Goal: Task Accomplishment & Management: Complete application form

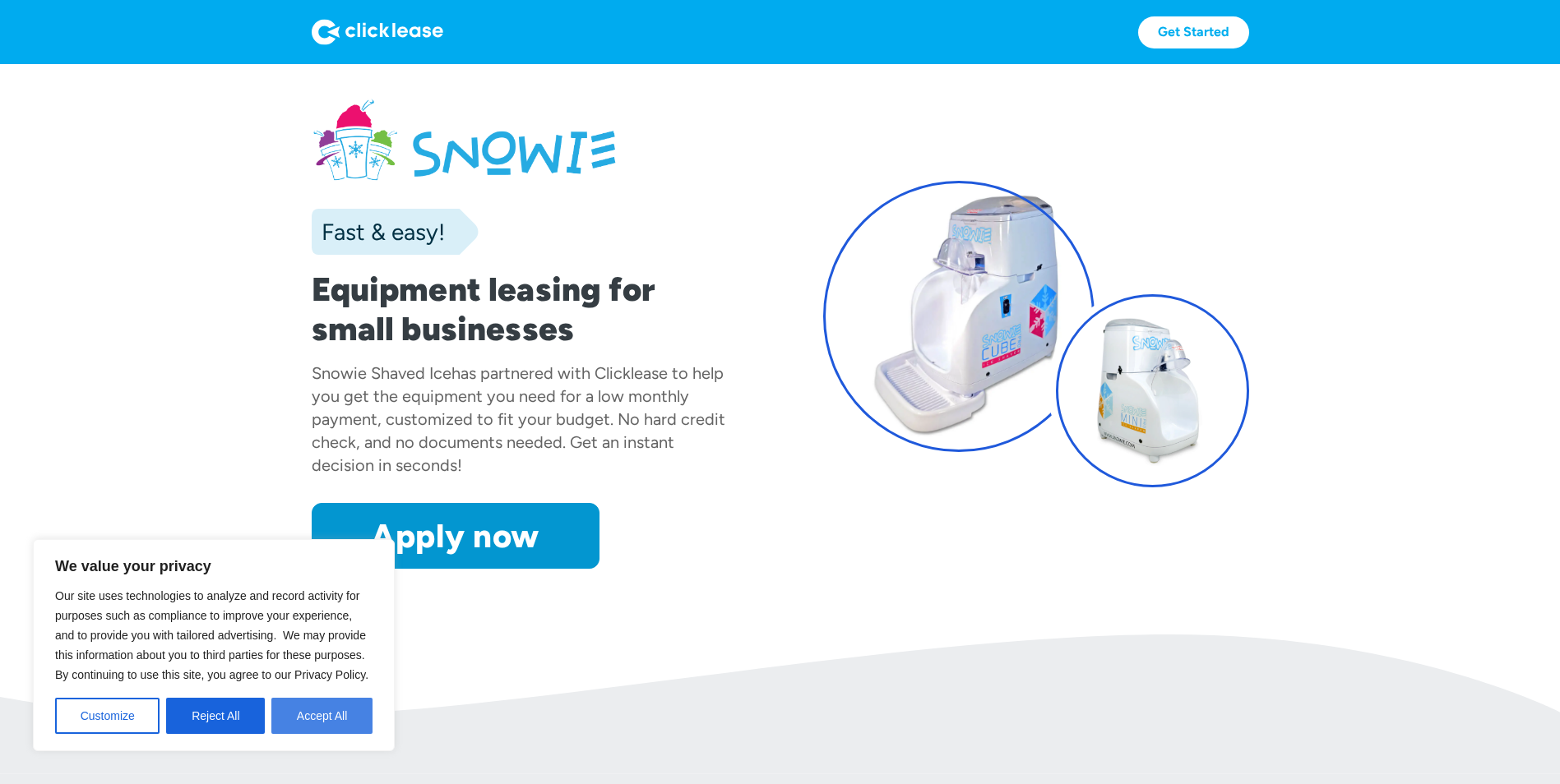
click at [313, 709] on button "Accept All" at bounding box center [322, 716] width 102 height 36
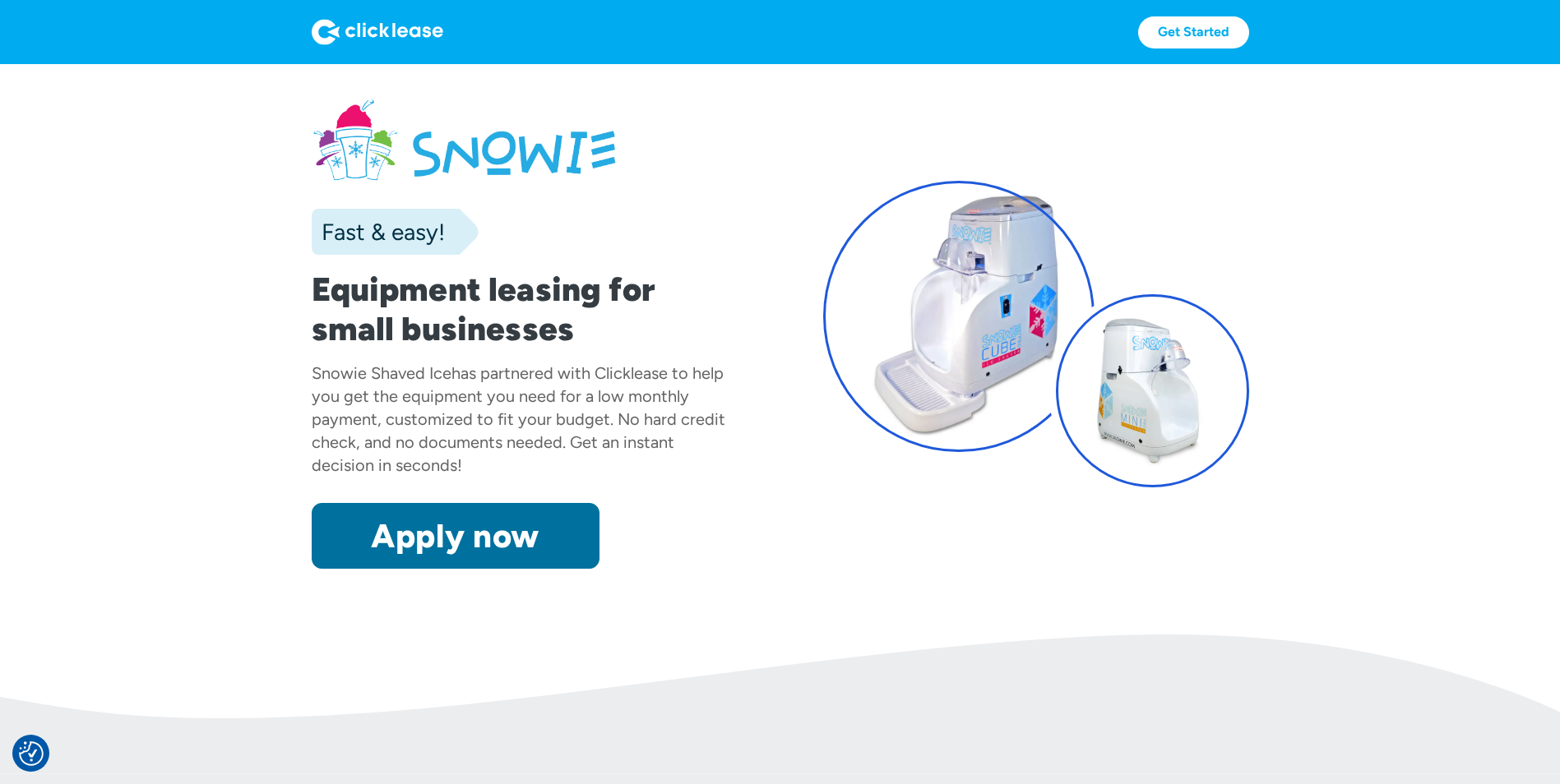
click at [442, 545] on link "Apply now" at bounding box center [456, 536] width 288 height 66
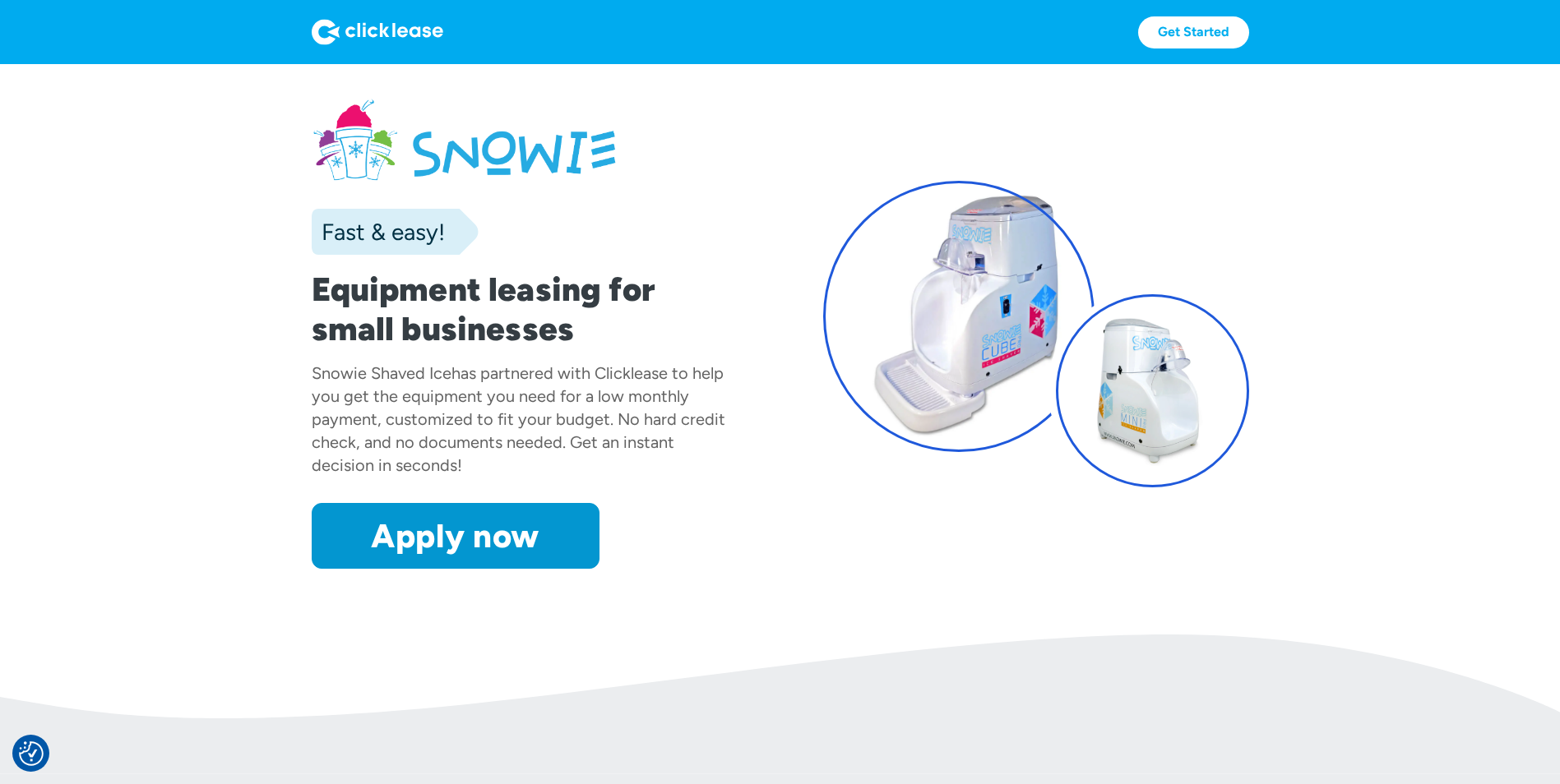
click at [956, 343] on div at bounding box center [959, 316] width 271 height 271
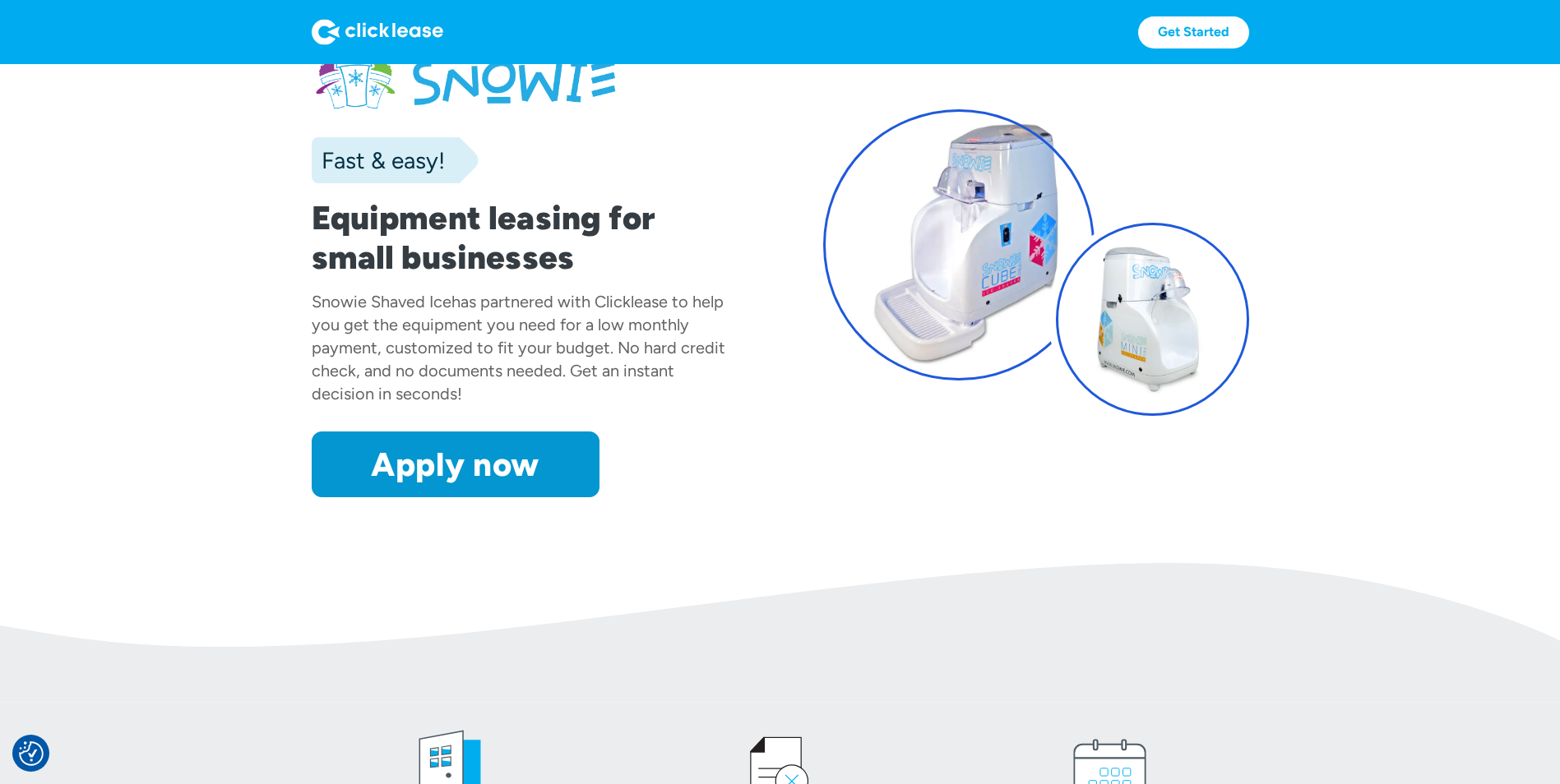
scroll to position [82, 0]
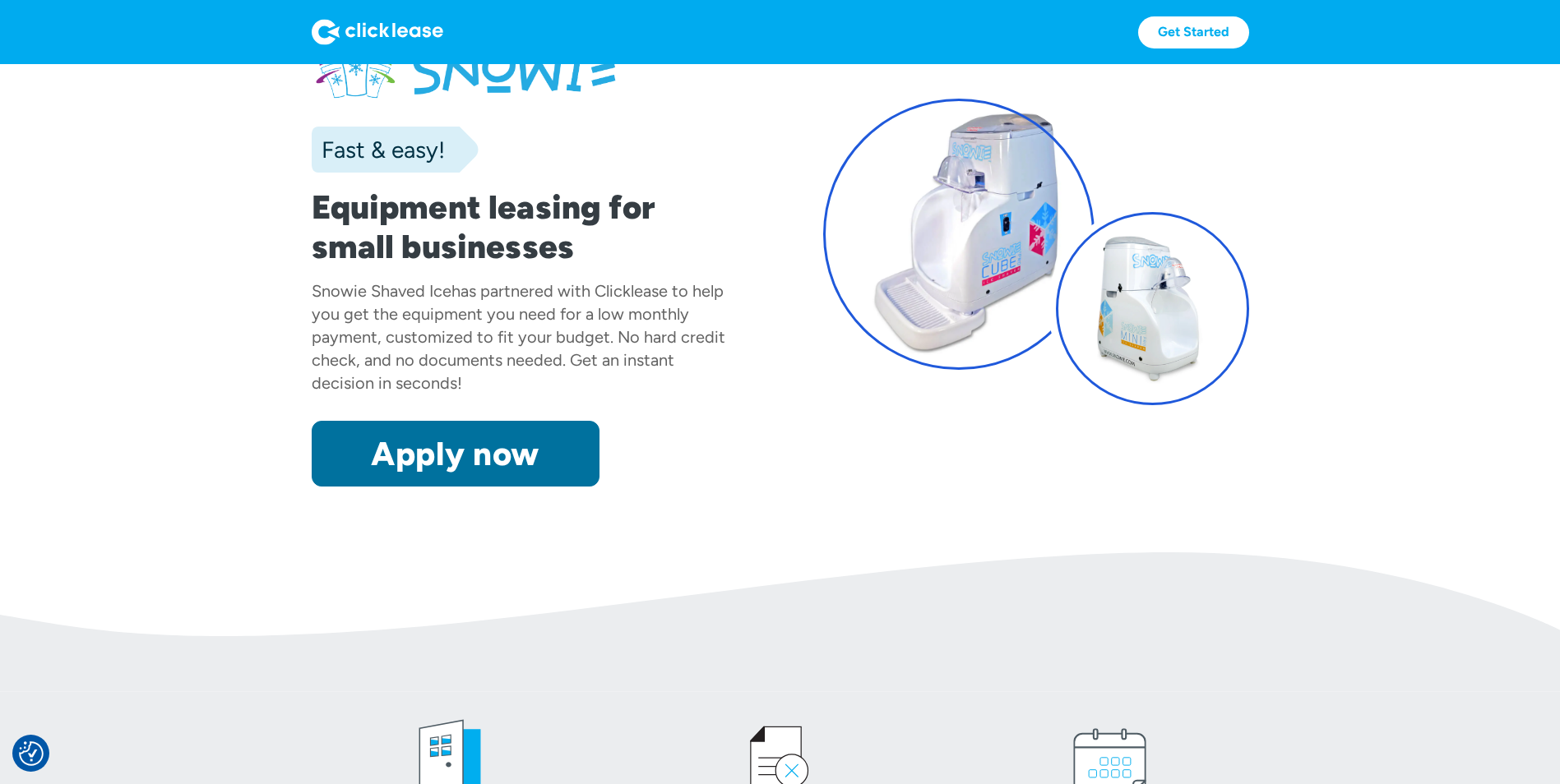
click at [483, 458] on link "Apply now" at bounding box center [456, 454] width 288 height 66
